Goal: Information Seeking & Learning: Learn about a topic

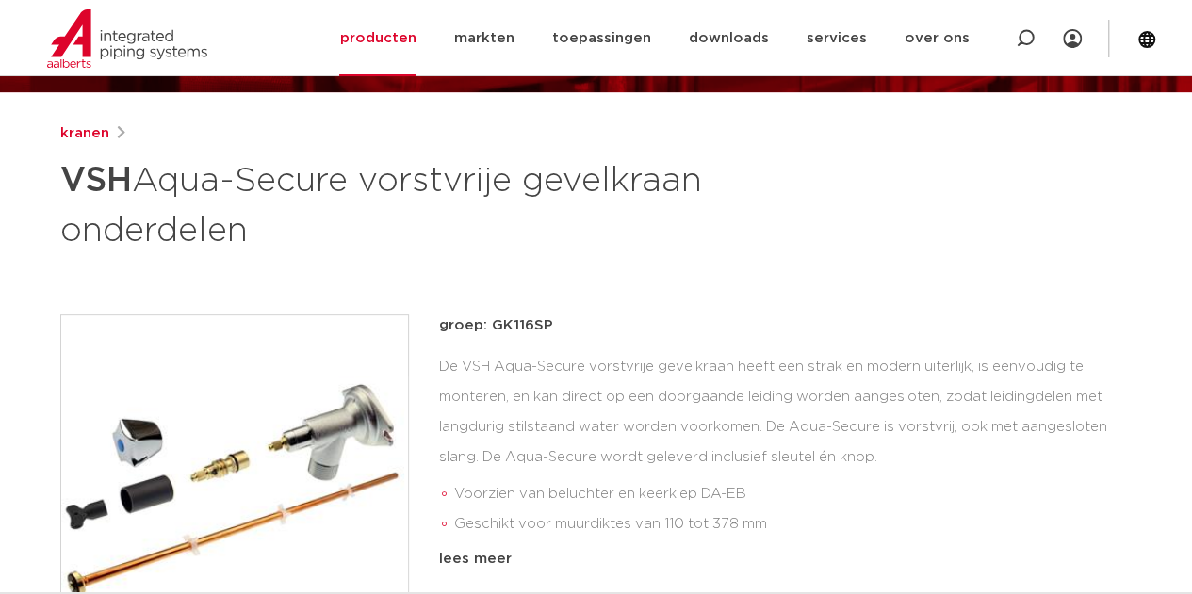
scroll to position [188, 0]
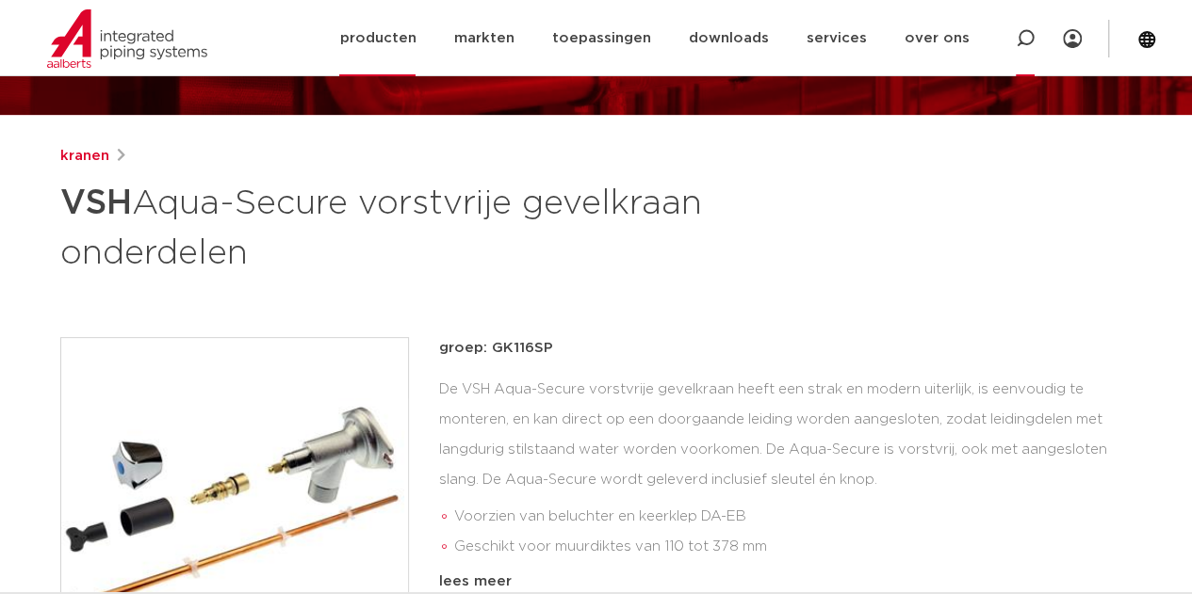
click at [1018, 31] on icon at bounding box center [1025, 38] width 19 height 19
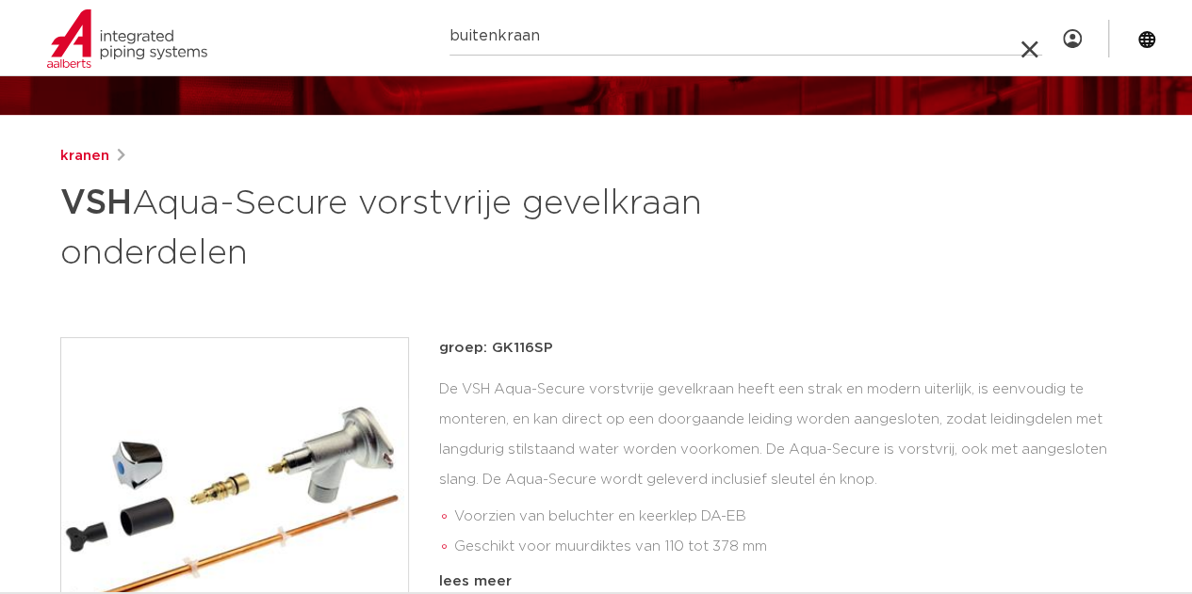
type input "buitenkraan"
click button "Zoeken" at bounding box center [0, 0] width 0 height 0
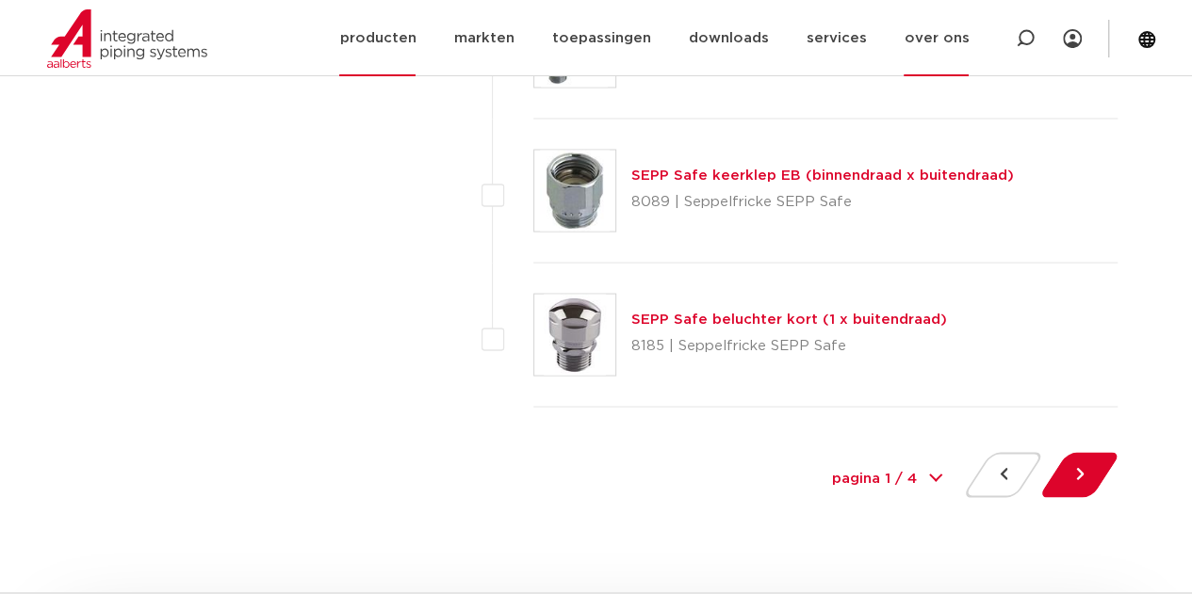
scroll to position [8856, 0]
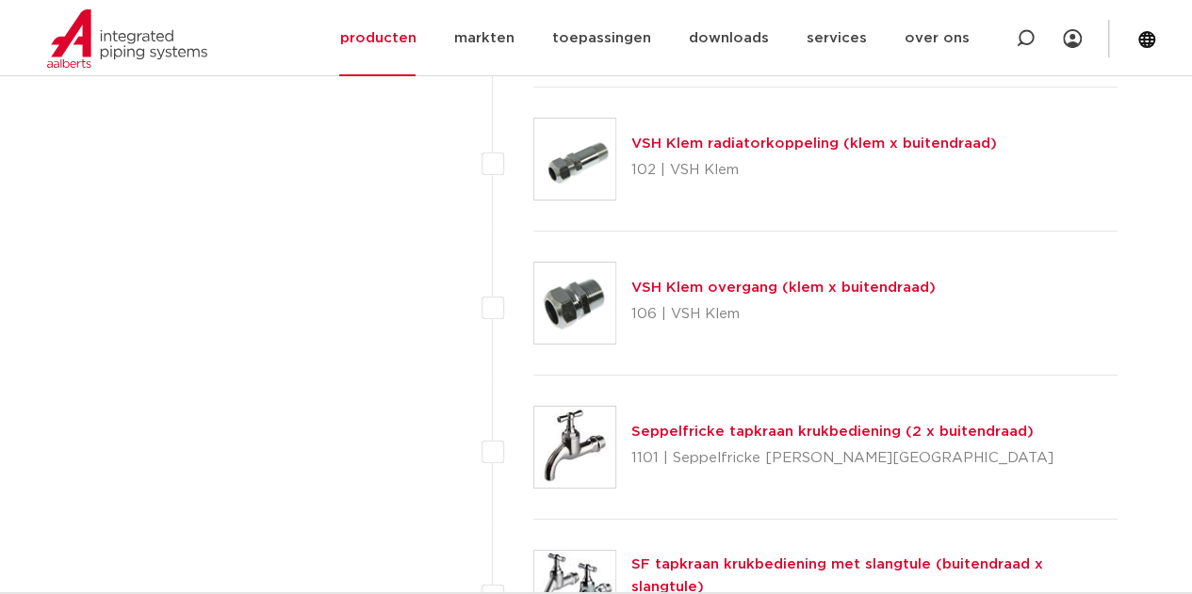
drag, startPoint x: 725, startPoint y: 446, endPoint x: 729, endPoint y: 232, distance: 213.9
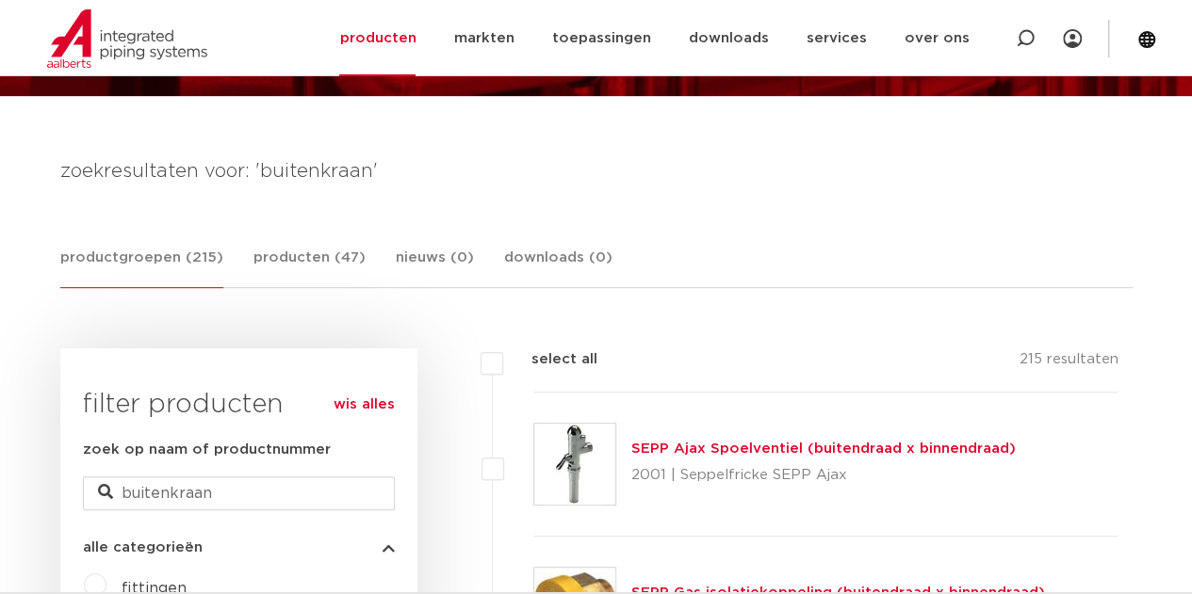
scroll to position [377, 0]
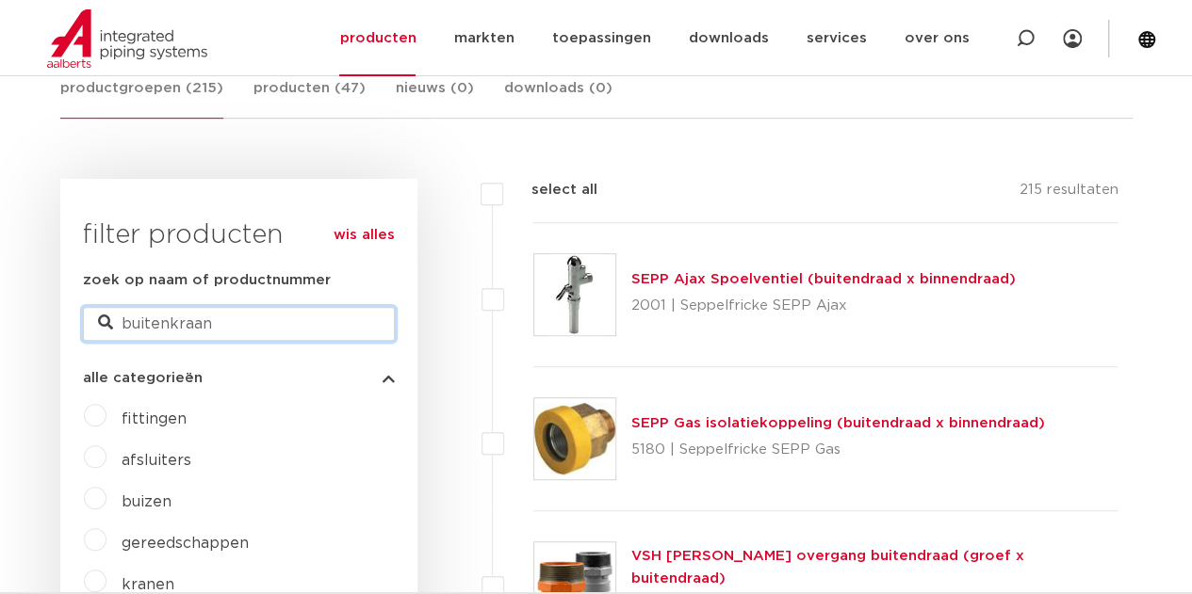
click at [120, 318] on input "buitenkraan" at bounding box center [239, 324] width 312 height 34
type input "vorstvrije buitenkraan"
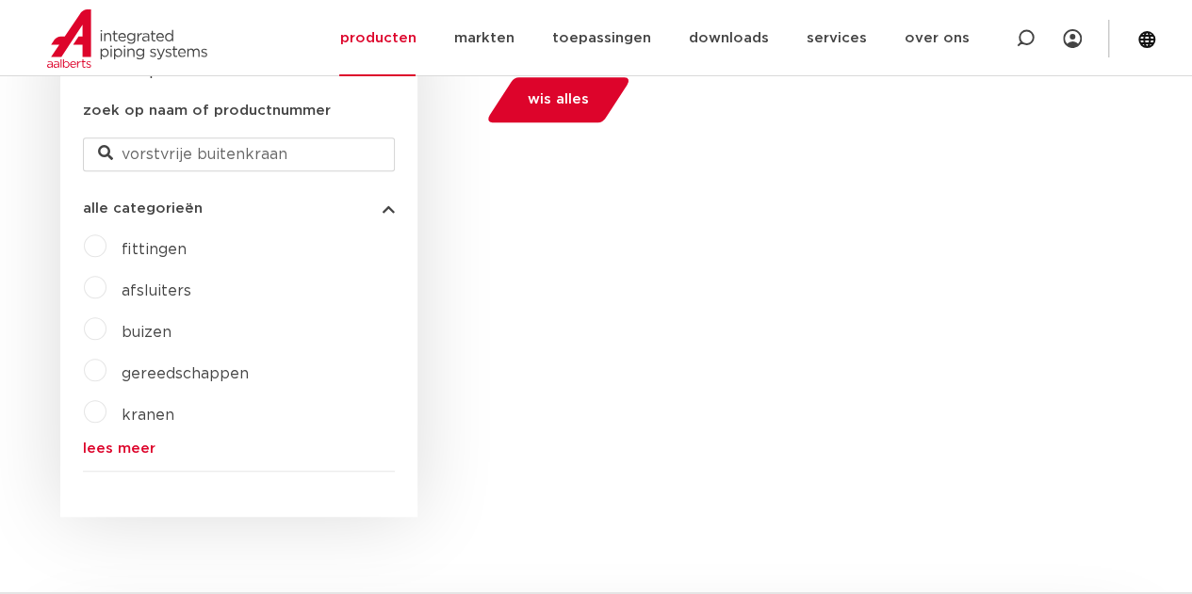
scroll to position [565, 0]
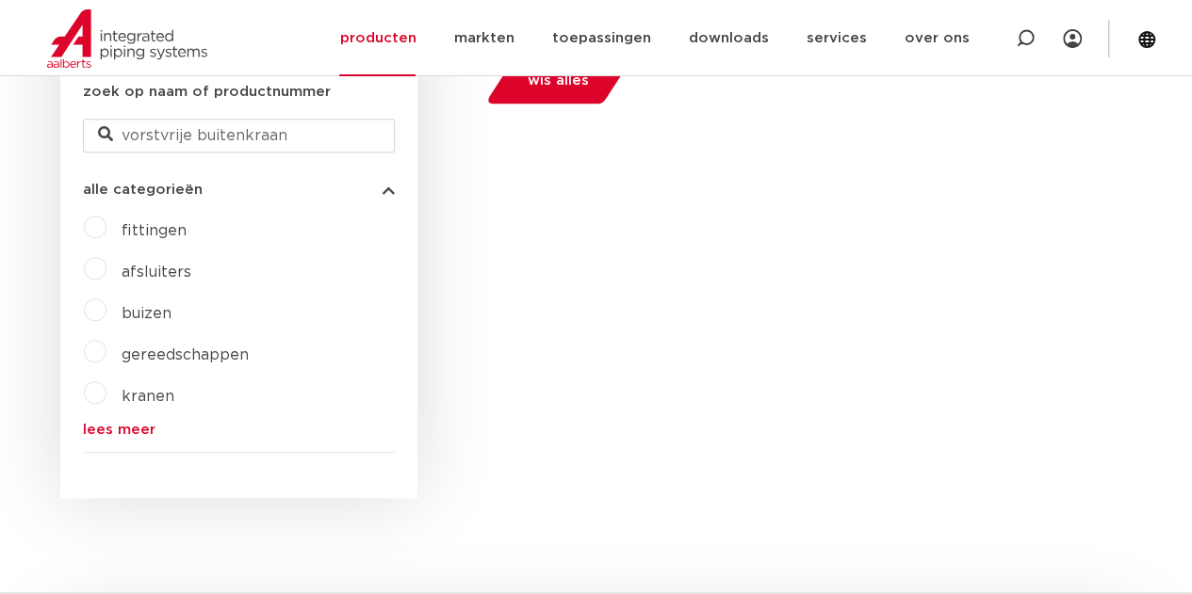
click at [108, 433] on link "lees meer" at bounding box center [239, 430] width 312 height 14
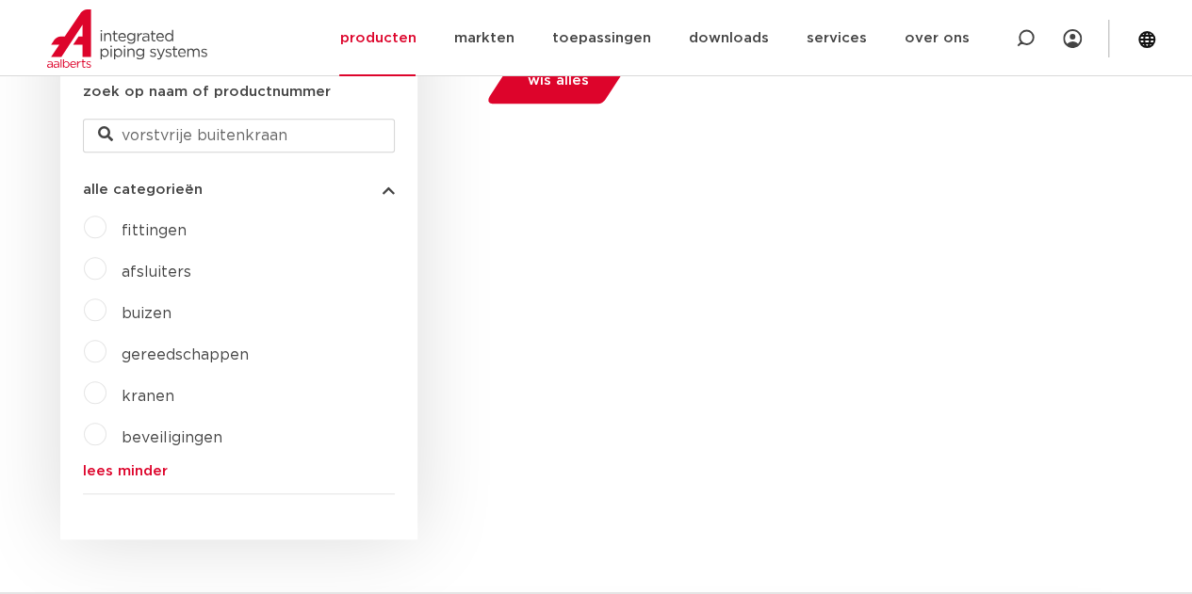
click at [122, 397] on span "kranen" at bounding box center [148, 396] width 53 height 15
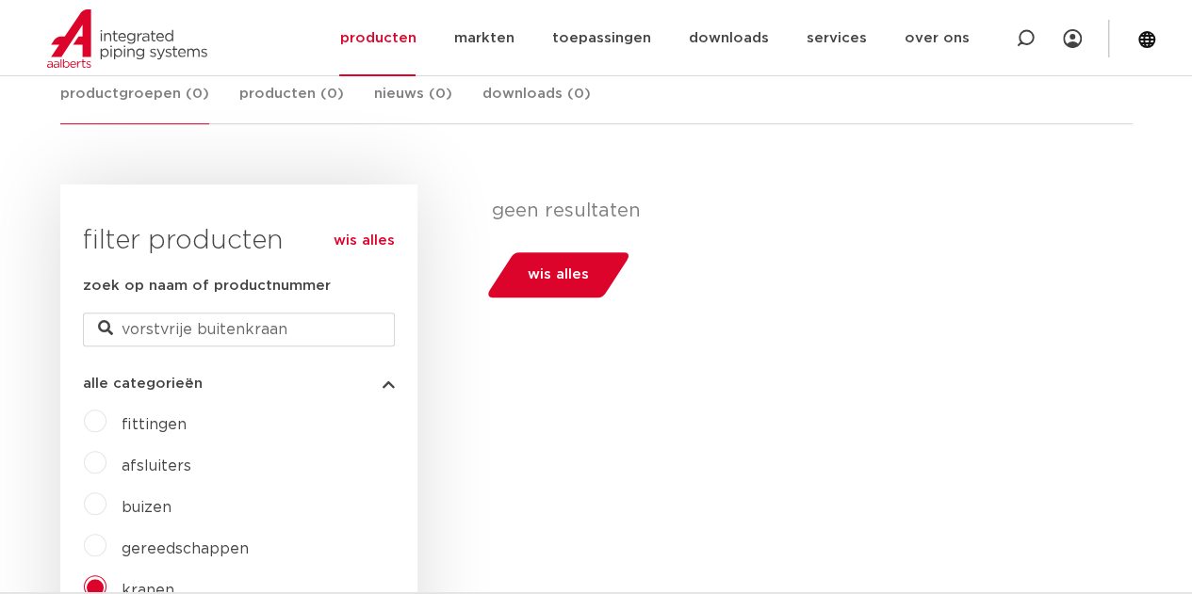
scroll to position [377, 0]
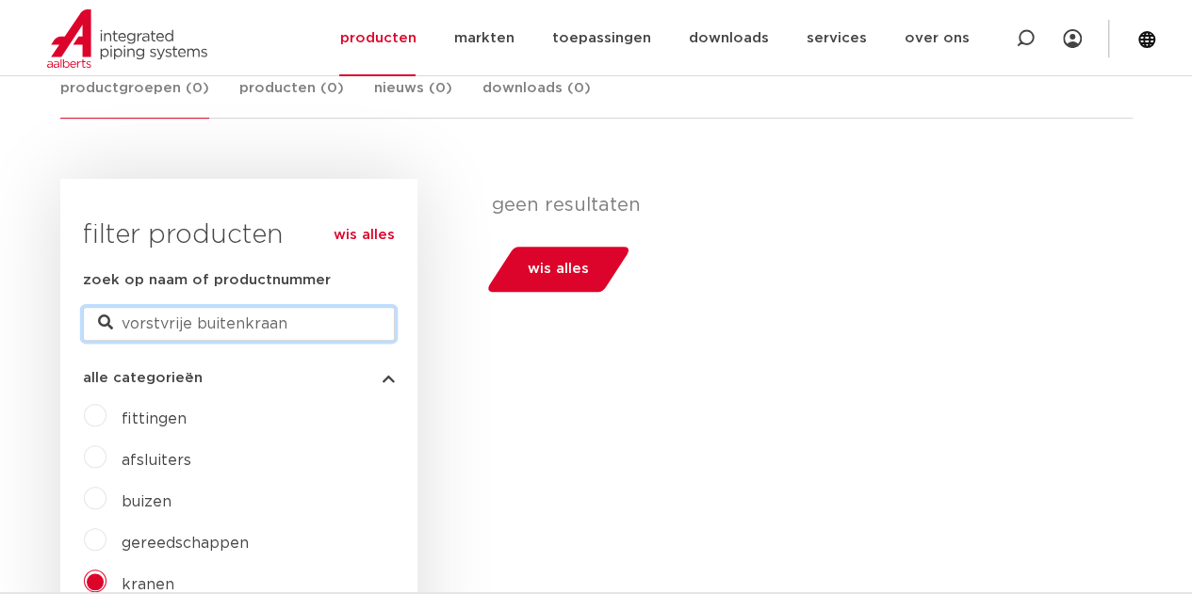
drag, startPoint x: 197, startPoint y: 321, endPoint x: 60, endPoint y: 291, distance: 139.9
click at [81, 303] on div "wis alles filter producten zoek op naam of productnummer vorstvrije buitenkraan…" at bounding box center [238, 433] width 357 height 508
type input "buitenkraan"
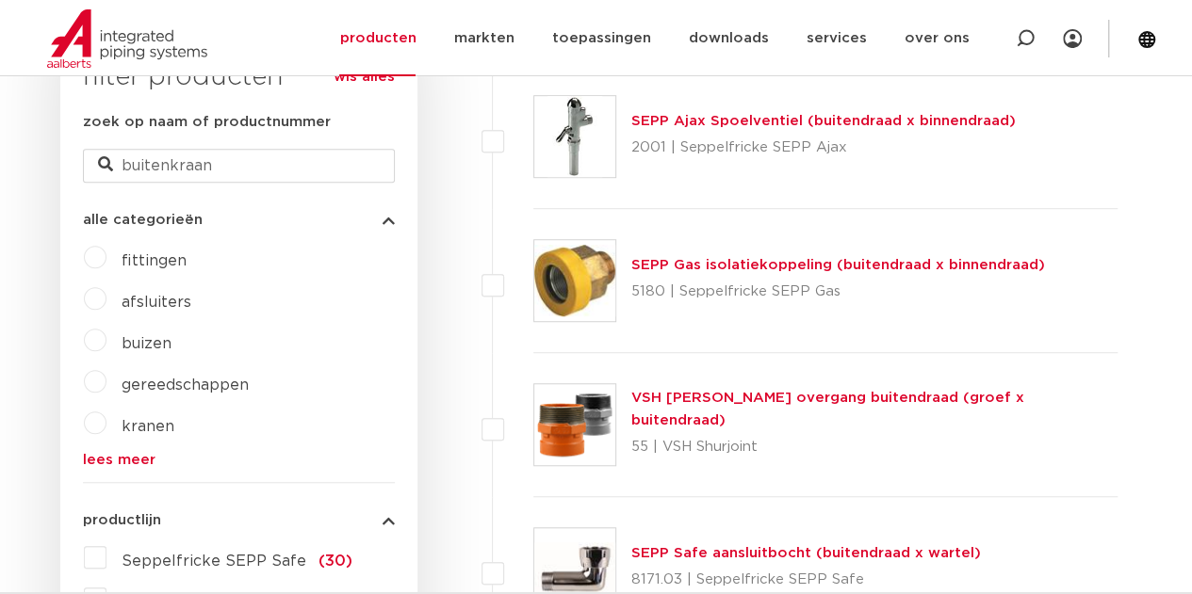
scroll to position [565, 0]
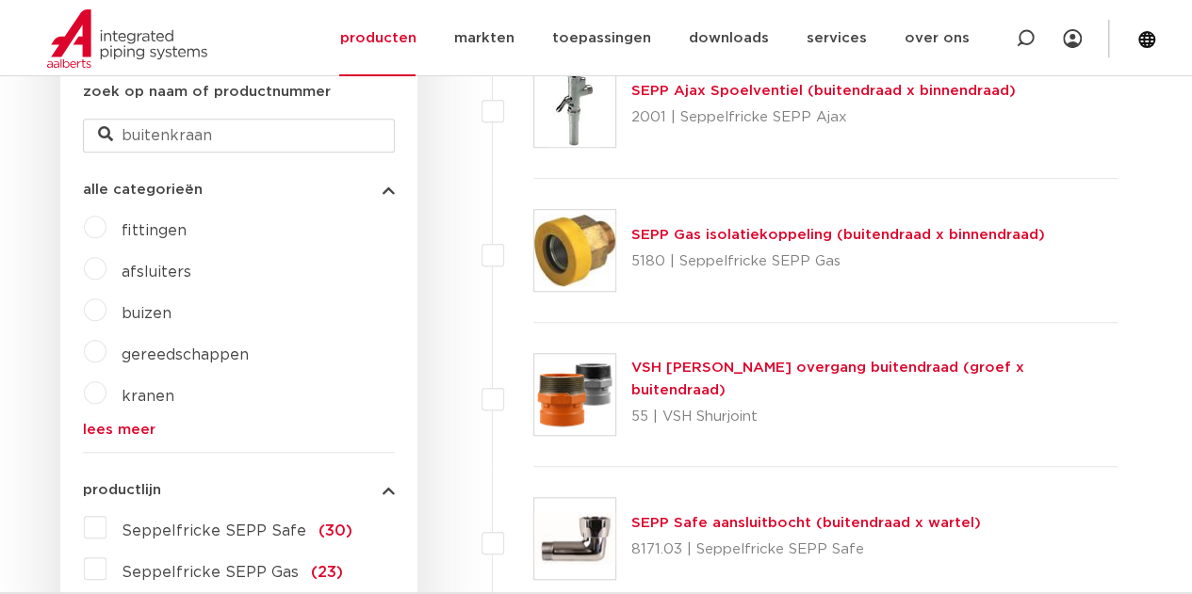
click at [113, 386] on label "kranen" at bounding box center [140, 393] width 68 height 30
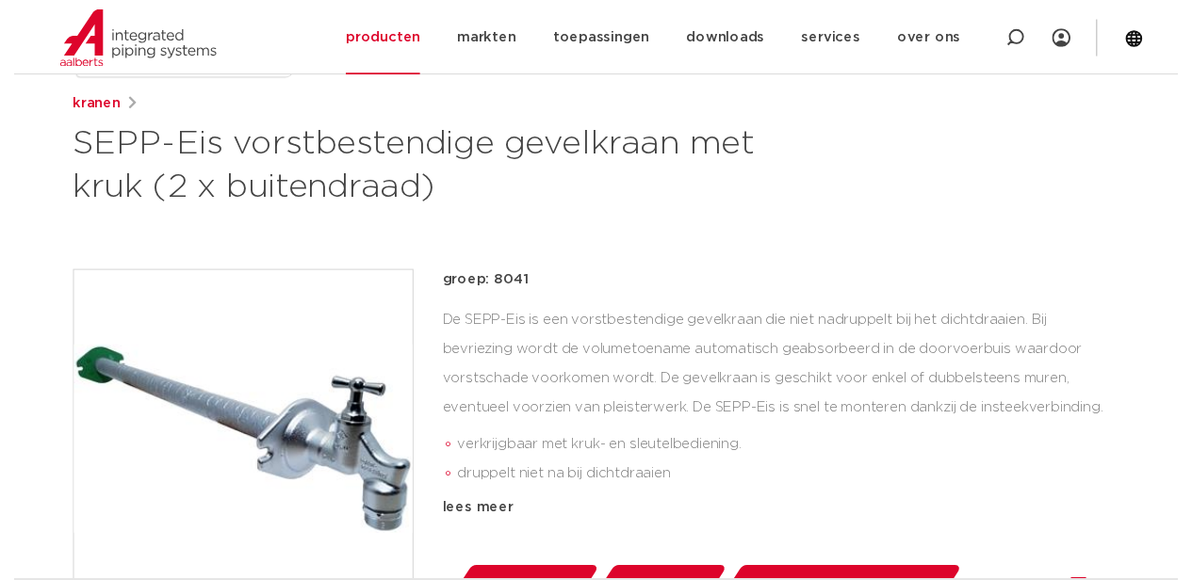
scroll to position [471, 0]
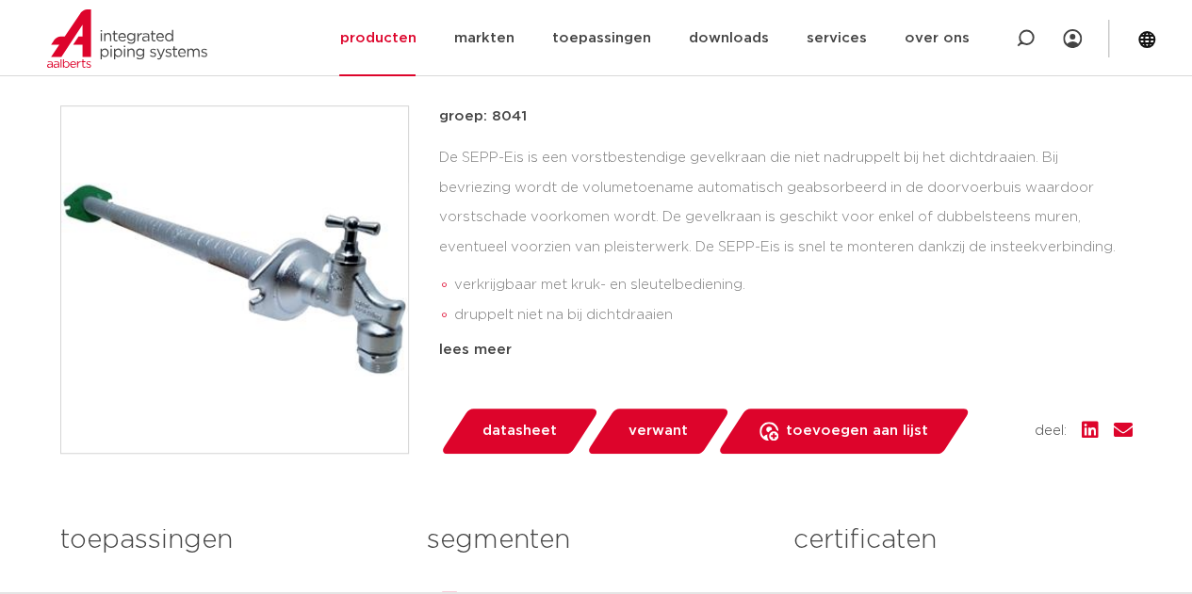
click at [532, 412] on link "datasheet" at bounding box center [519, 431] width 160 height 45
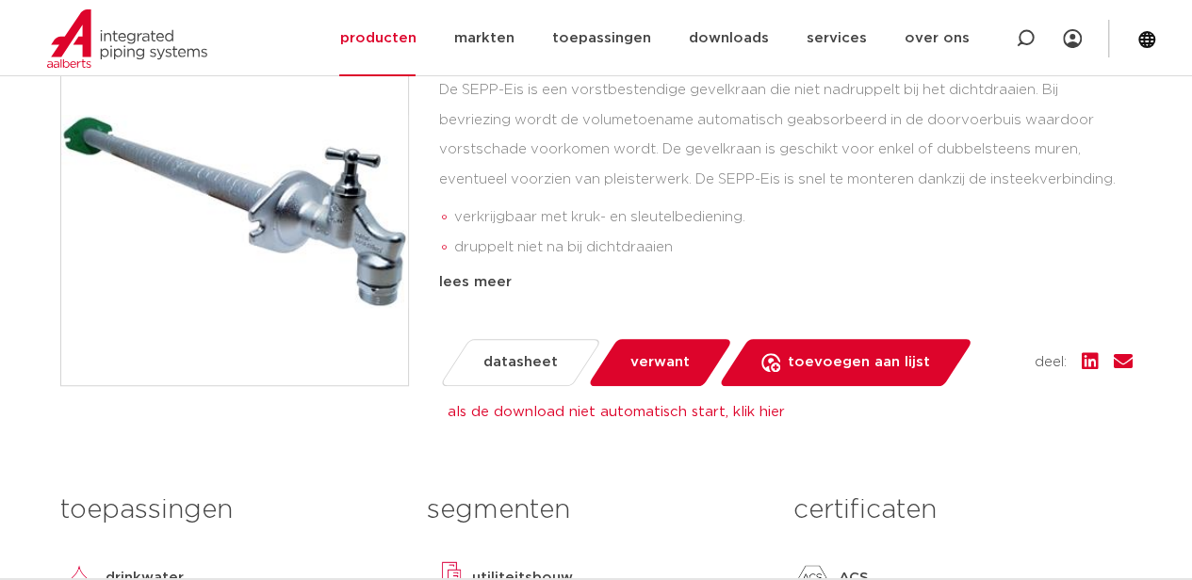
scroll to position [565, 0]
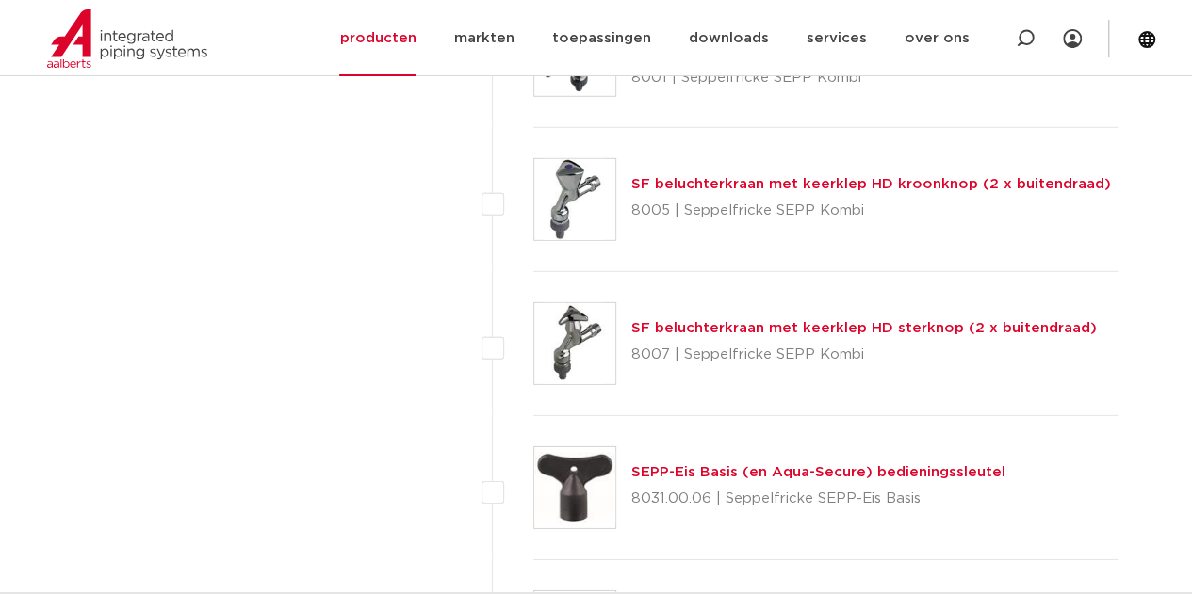
scroll to position [2732, 0]
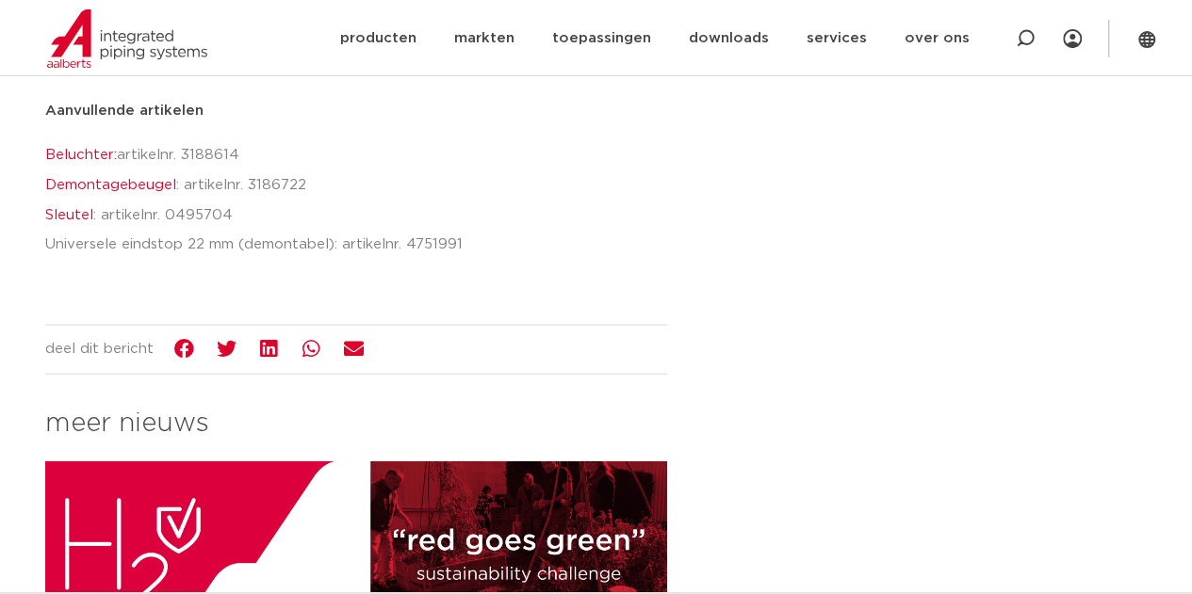
scroll to position [1979, 0]
